Goal: Information Seeking & Learning: Check status

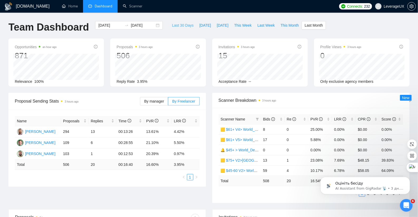
click at [182, 25] on span "Last 30 Days" at bounding box center [183, 25] width 22 height 6
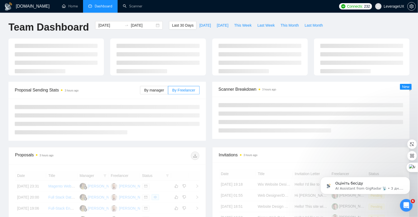
type input "[DATE]"
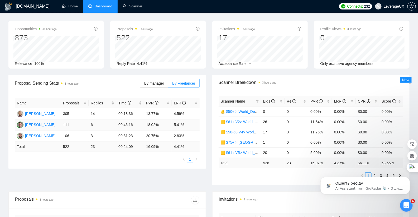
scroll to position [23, 0]
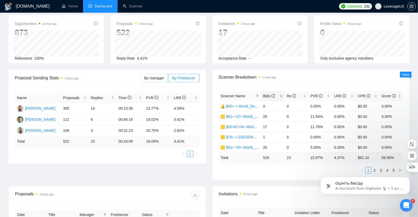
click at [265, 95] on span "Bids" at bounding box center [269, 96] width 12 height 4
click at [259, 95] on icon "filter" at bounding box center [257, 96] width 3 height 3
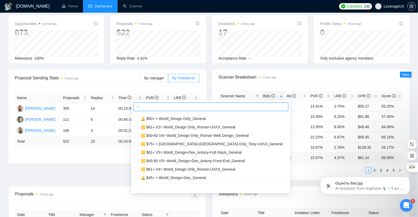
click at [176, 106] on input "text" at bounding box center [213, 107] width 144 height 6
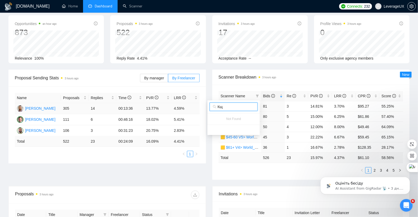
type input "[PERSON_NAME]"
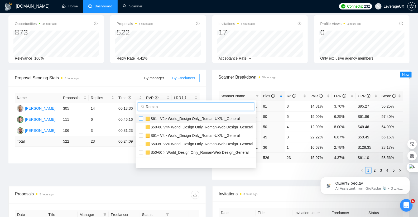
type input "Roman"
click at [142, 120] on input "checkbox" at bounding box center [141, 119] width 4 height 4
checkbox input "true"
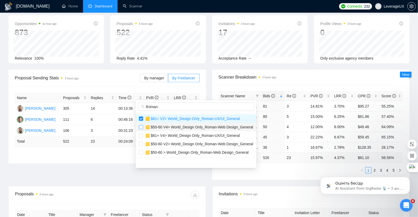
click at [141, 128] on input "checkbox" at bounding box center [141, 127] width 4 height 4
checkbox input "true"
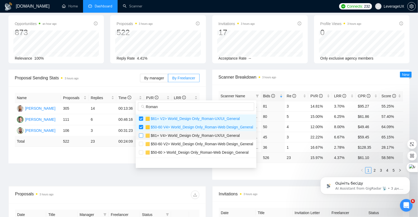
click at [142, 134] on input "checkbox" at bounding box center [141, 136] width 4 height 4
checkbox input "true"
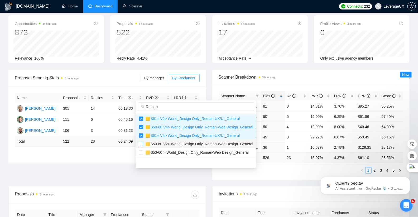
click at [142, 145] on input "checkbox" at bounding box center [141, 144] width 4 height 4
checkbox input "true"
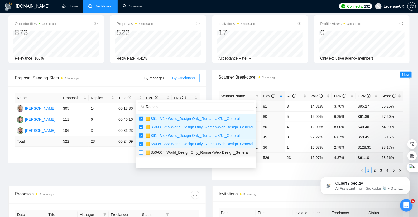
click at [141, 150] on input "checkbox" at bounding box center [141, 152] width 4 height 4
checkbox input "true"
click at [230, 164] on div at bounding box center [196, 163] width 121 height 10
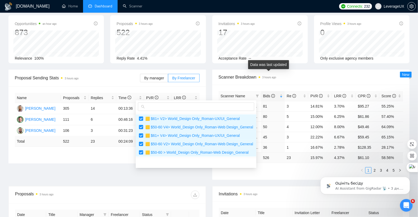
click at [303, 86] on div "Scanner Name Bids Re PVR LRR CPR Score 🟨 $50+ > [GEOGRAPHIC_DATA]+[GEOGRAPHIC_D…" at bounding box center [311, 132] width 198 height 95
